Goal: Transaction & Acquisition: Purchase product/service

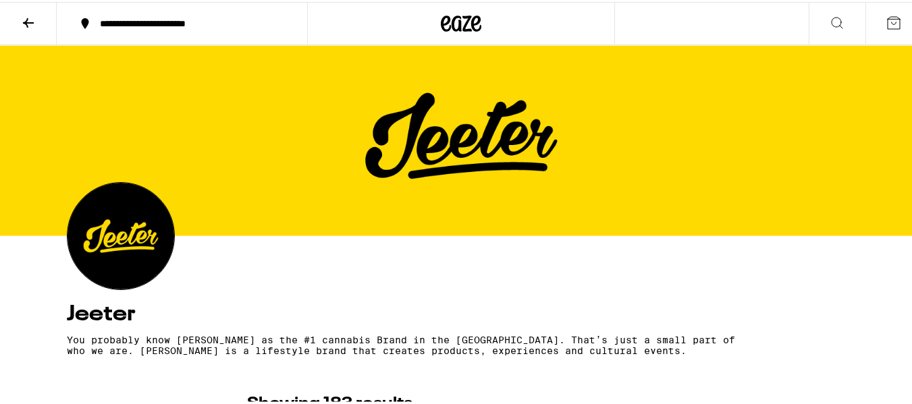
click at [155, 18] on div "**********" at bounding box center [189, 21] width 192 height 9
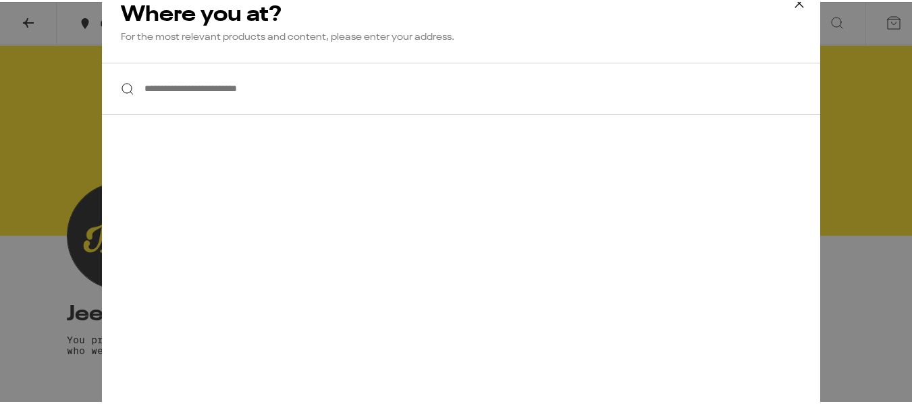
click at [184, 88] on input "**********" at bounding box center [461, 87] width 718 height 52
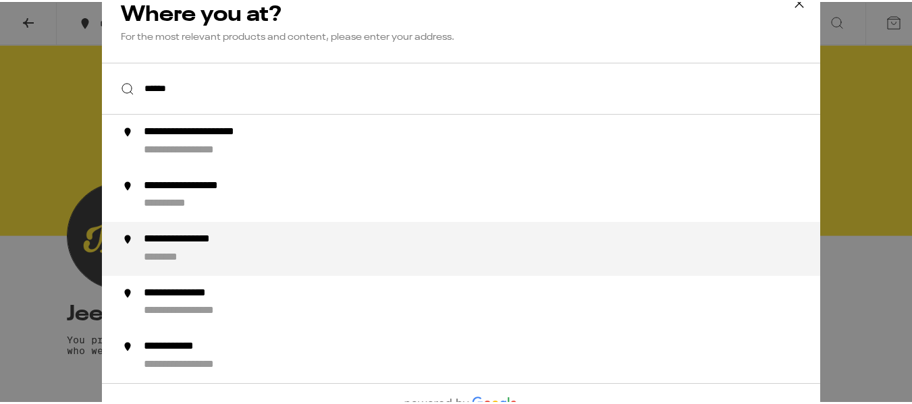
click at [173, 238] on div "**********" at bounding box center [199, 238] width 111 height 14
type input "**********"
